Goal: Task Accomplishment & Management: Use online tool/utility

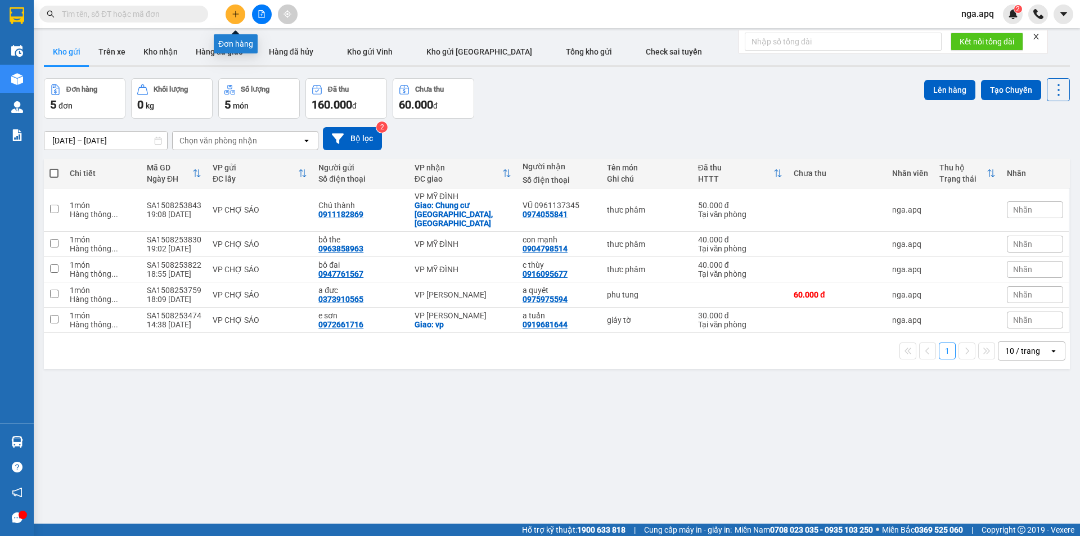
click at [232, 8] on button at bounding box center [235, 14] width 20 height 20
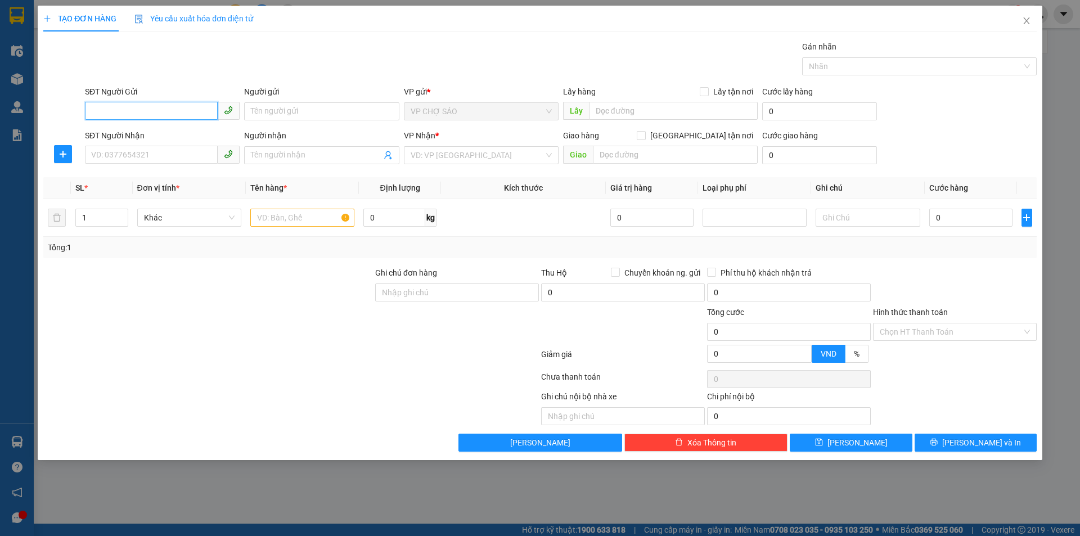
click at [93, 104] on input "SĐT Người Gửi" at bounding box center [151, 111] width 133 height 18
type input "0356072213"
drag, startPoint x: 143, startPoint y: 132, endPoint x: 131, endPoint y: 154, distance: 25.2
click at [143, 134] on div "0356072213 - me hoan" at bounding box center [162, 134] width 141 height 12
type input "me hoan"
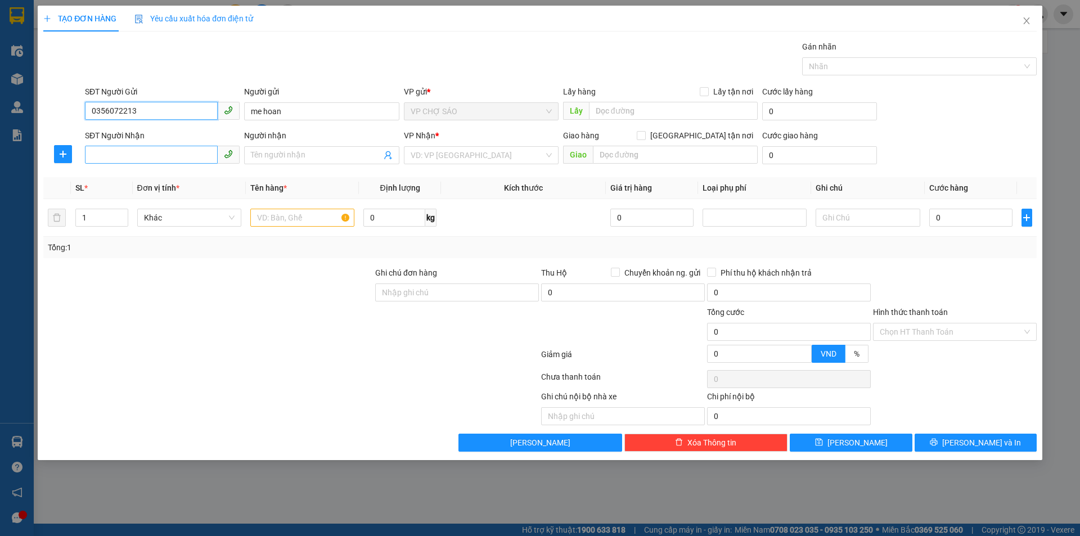
type input "0356072213"
click at [129, 156] on input "SĐT Người Nhận" at bounding box center [151, 155] width 133 height 18
click at [127, 177] on div "0888555024 - a kiểm" at bounding box center [162, 178] width 141 height 12
type input "0888555024"
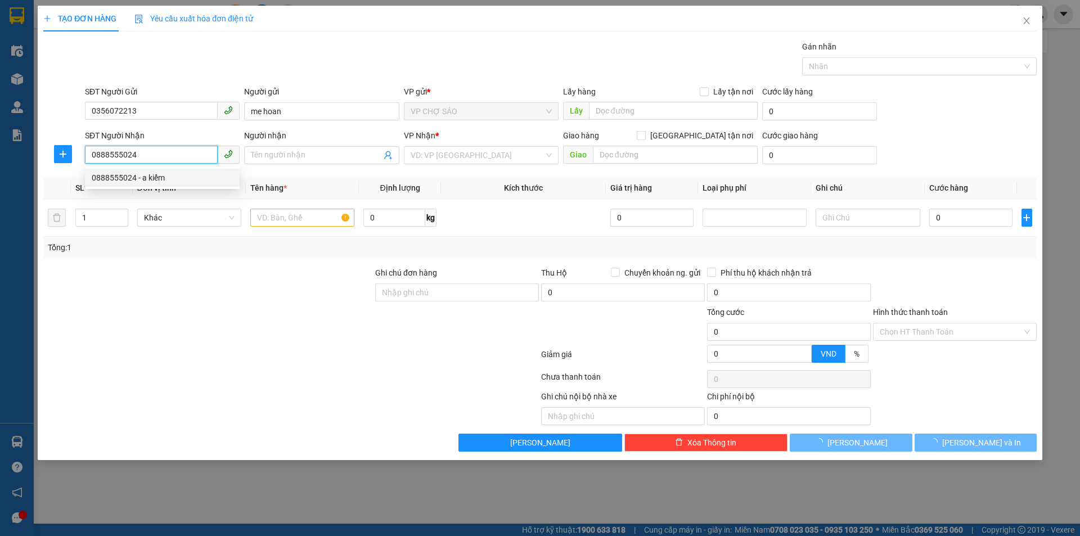
type input "a kiểm"
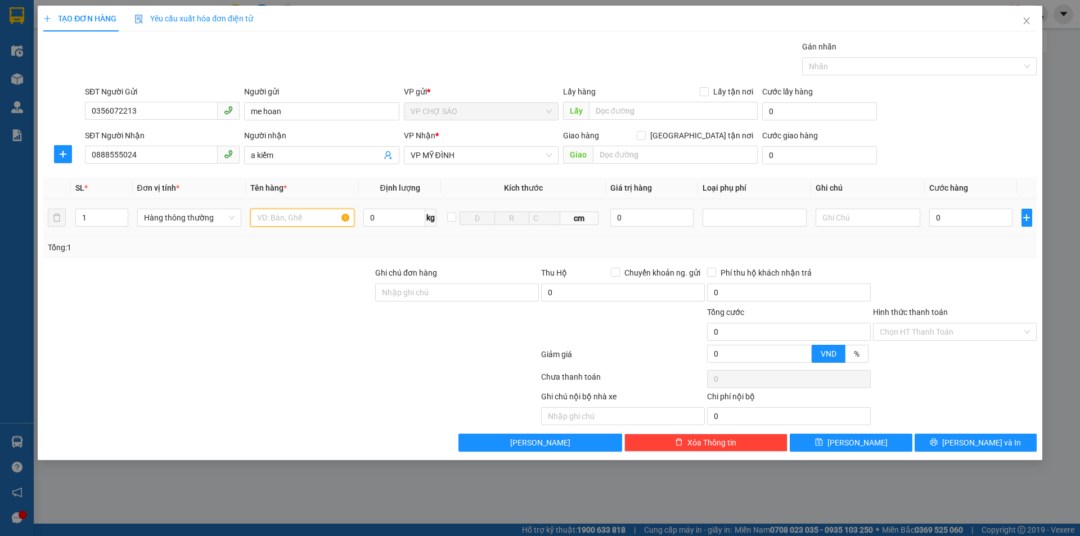
click at [263, 214] on input "text" at bounding box center [302, 218] width 104 height 18
type input "thuc phâm"
click at [942, 213] on input "0" at bounding box center [971, 218] width 84 height 18
type input "5"
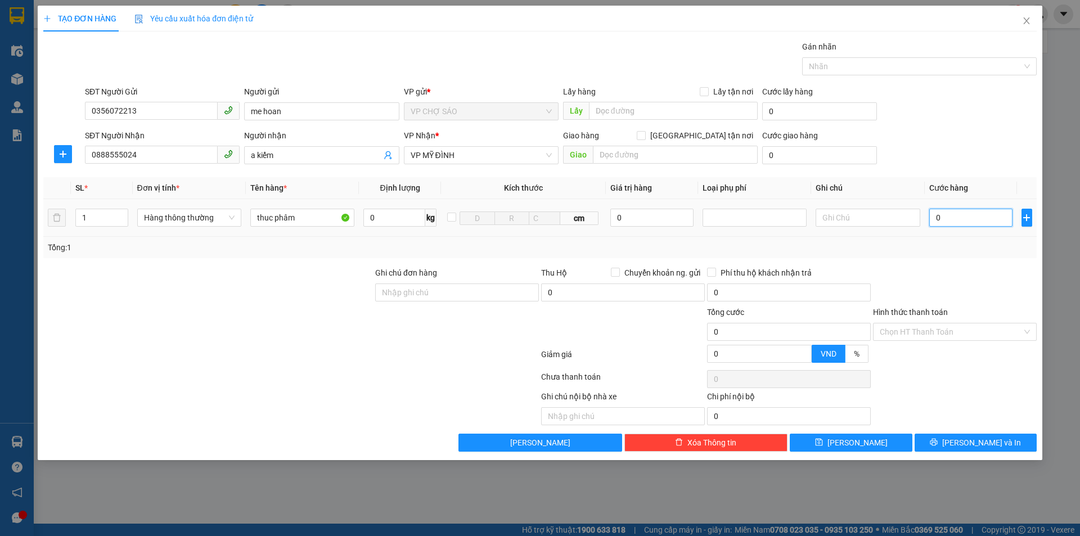
type input "5"
type input "50"
type input "500"
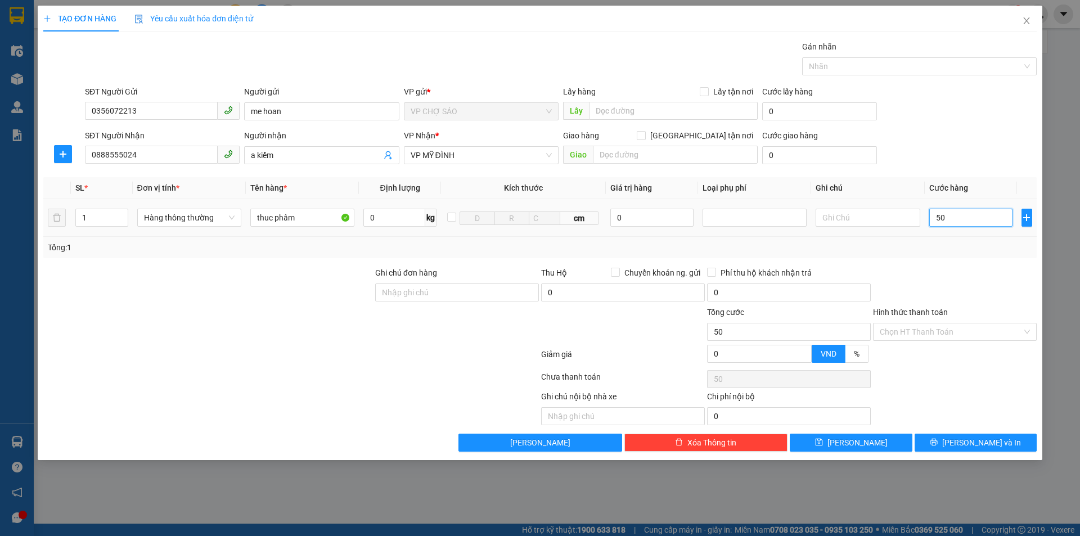
type input "500"
type input "5.000"
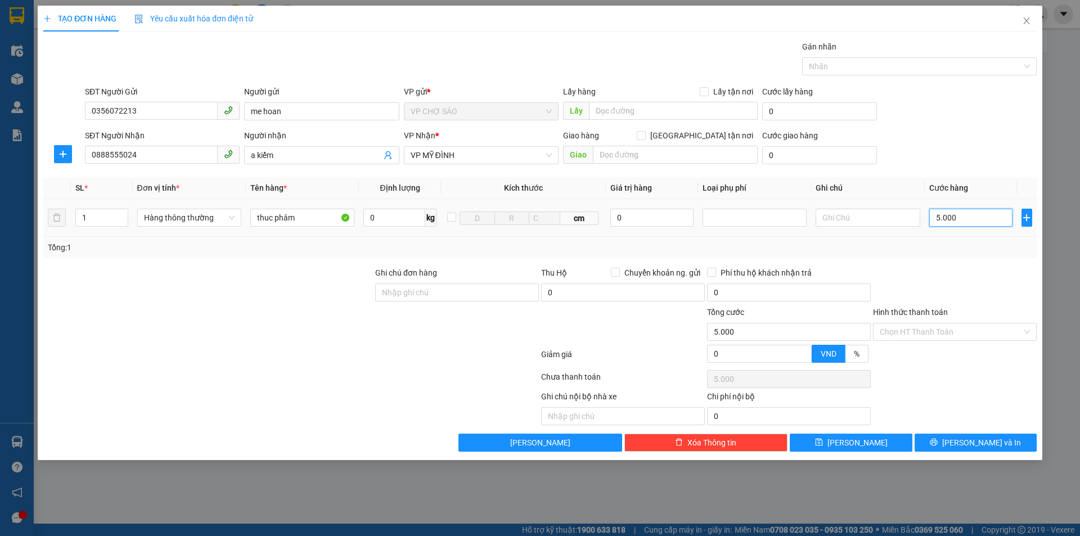
type input "50.000"
click at [967, 444] on span "[PERSON_NAME] và In" at bounding box center [981, 442] width 79 height 12
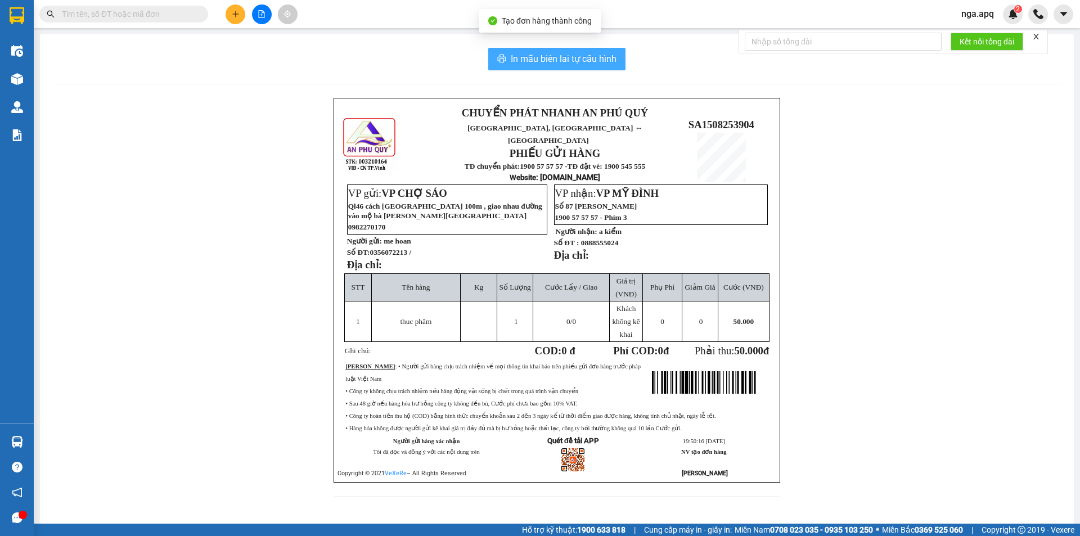
click at [561, 61] on span "In mẫu biên lai tự cấu hình" at bounding box center [564, 59] width 106 height 14
